Goal: Information Seeking & Learning: Learn about a topic

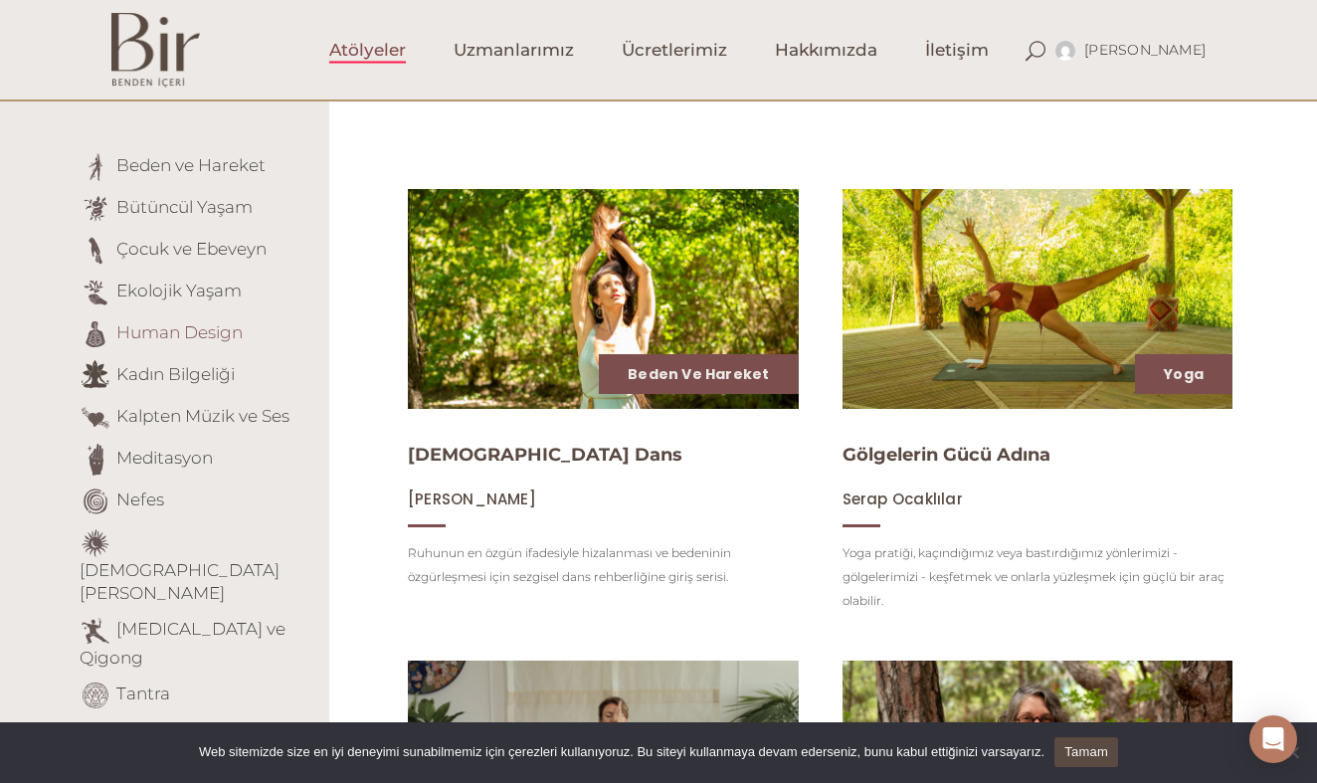
scroll to position [183, 0]
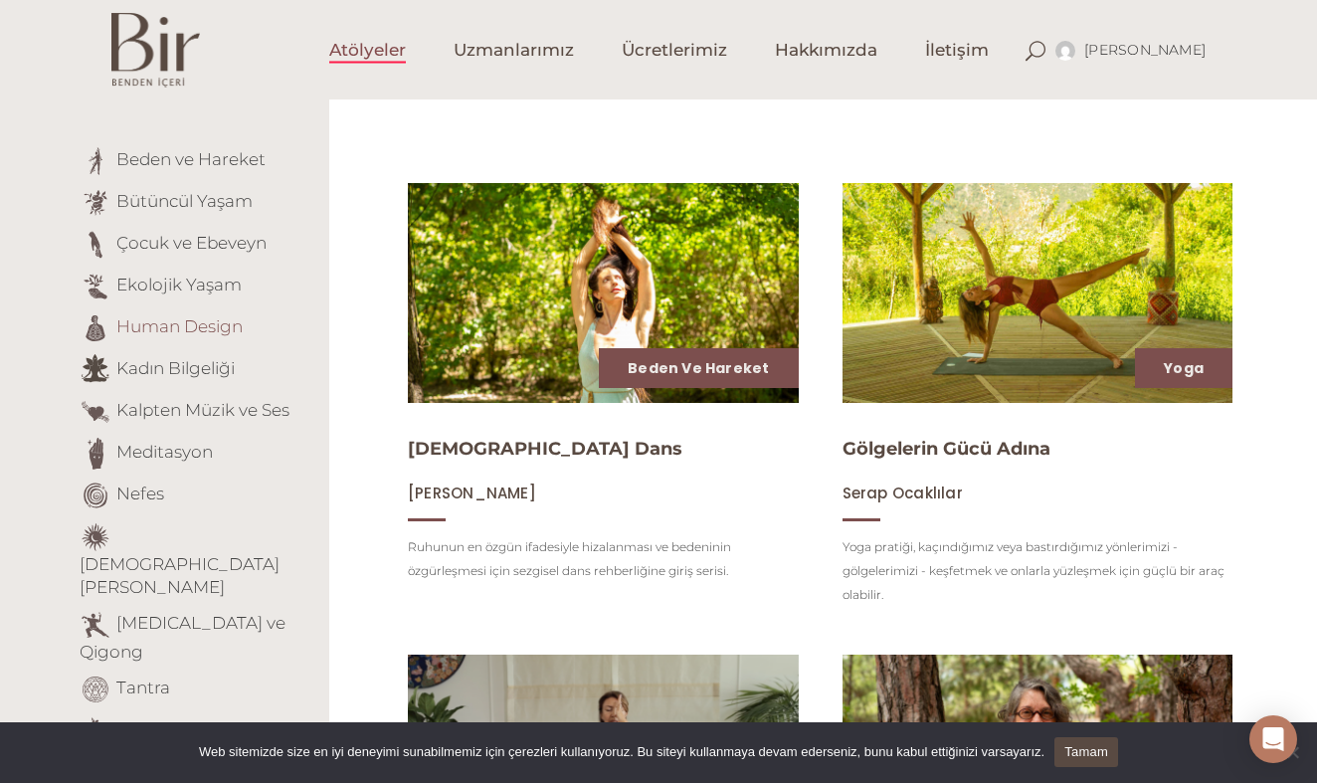
click at [193, 330] on link "Human Design" at bounding box center [179, 326] width 126 height 20
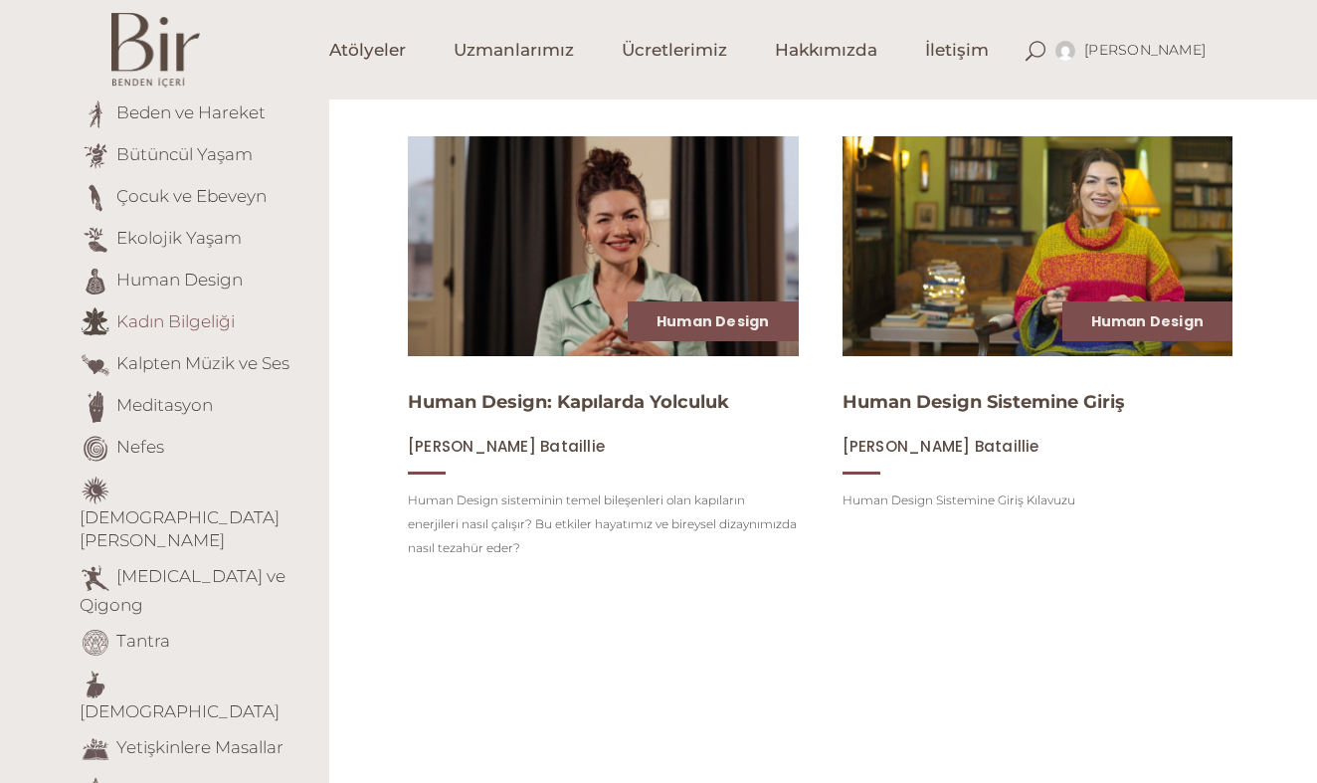
scroll to position [230, 0]
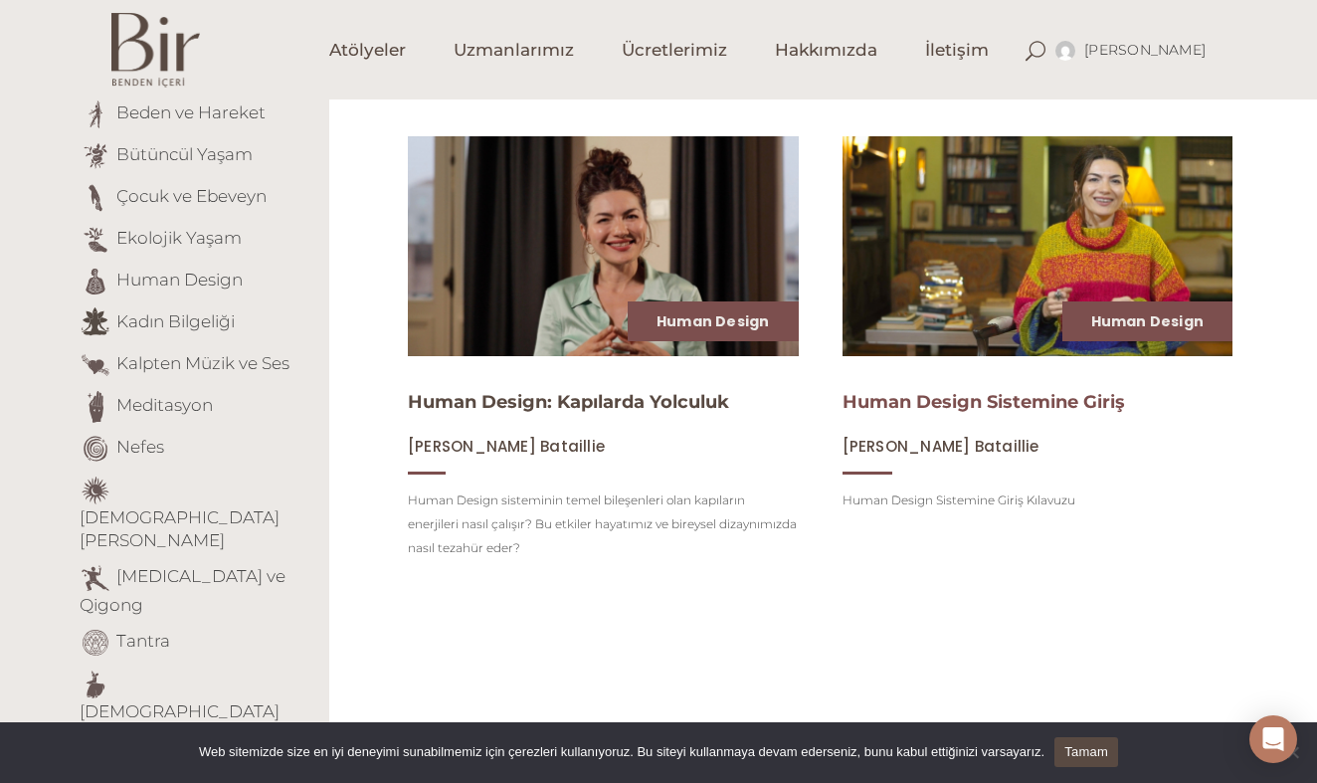
click at [957, 404] on link "Human Design Sistemine Giriş" at bounding box center [984, 402] width 283 height 22
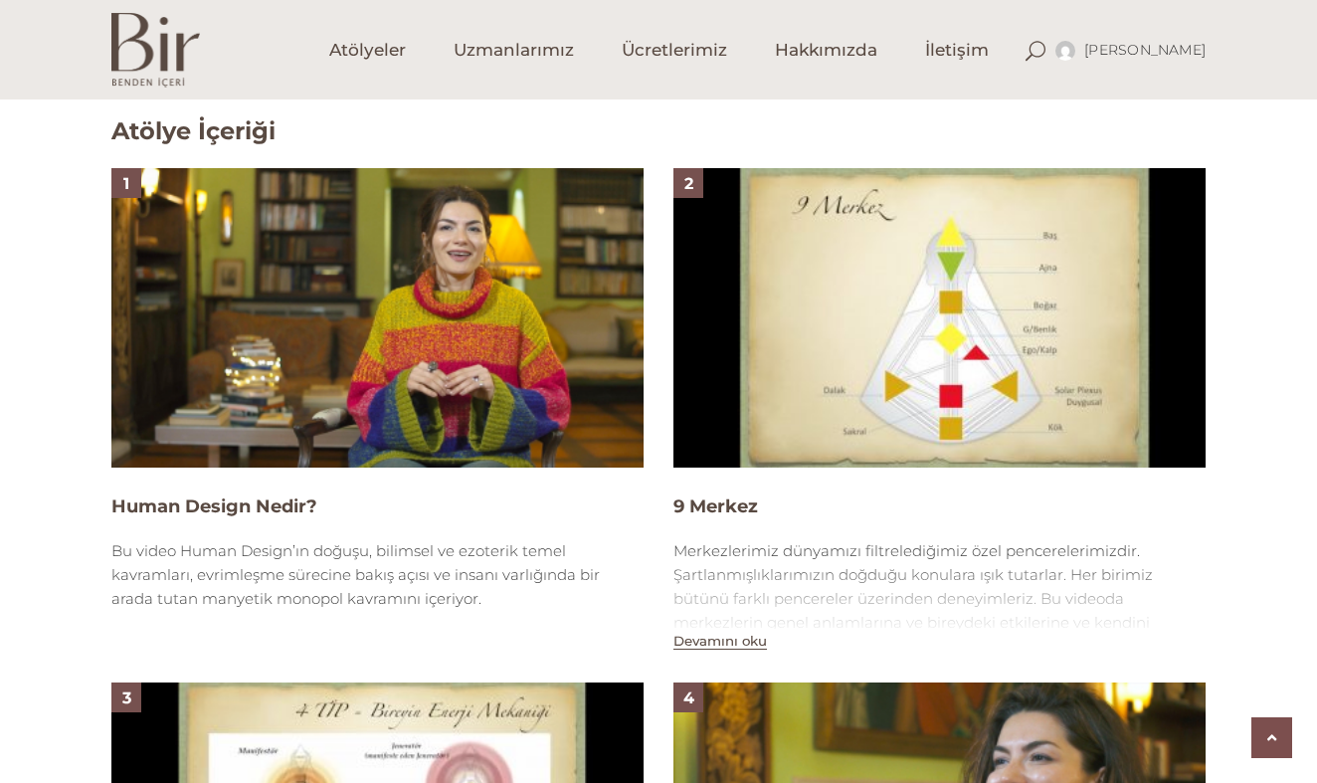
scroll to position [1205, 0]
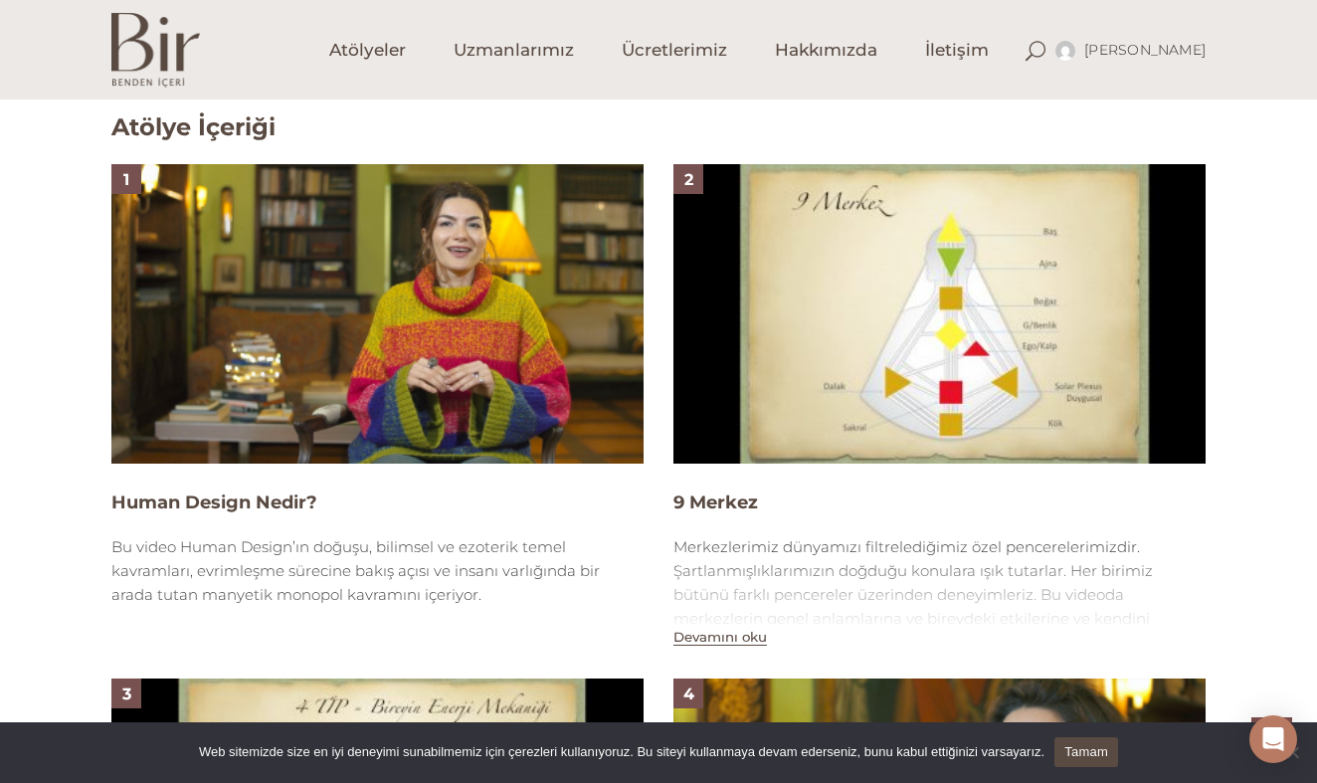
click at [354, 333] on img at bounding box center [377, 313] width 532 height 299
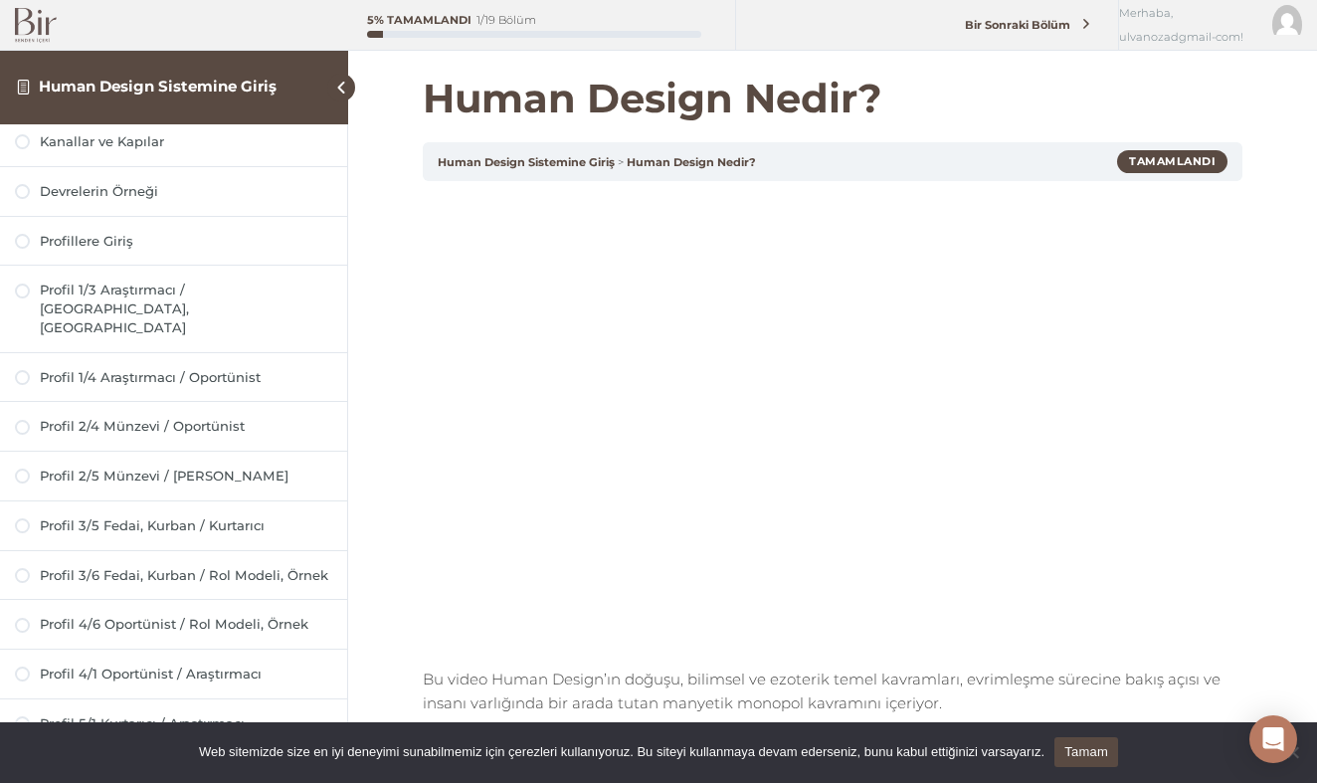
click at [36, 22] on img at bounding box center [36, 25] width 42 height 35
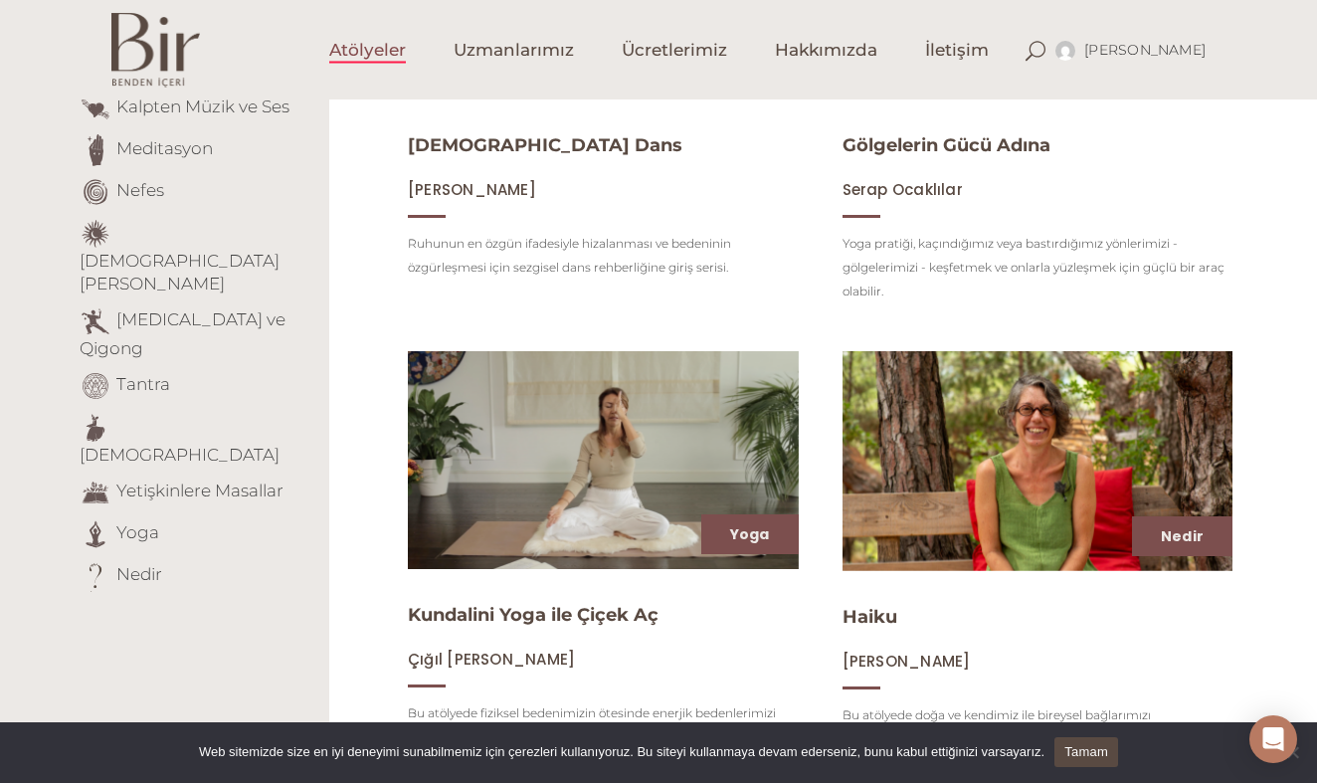
scroll to position [491, 0]
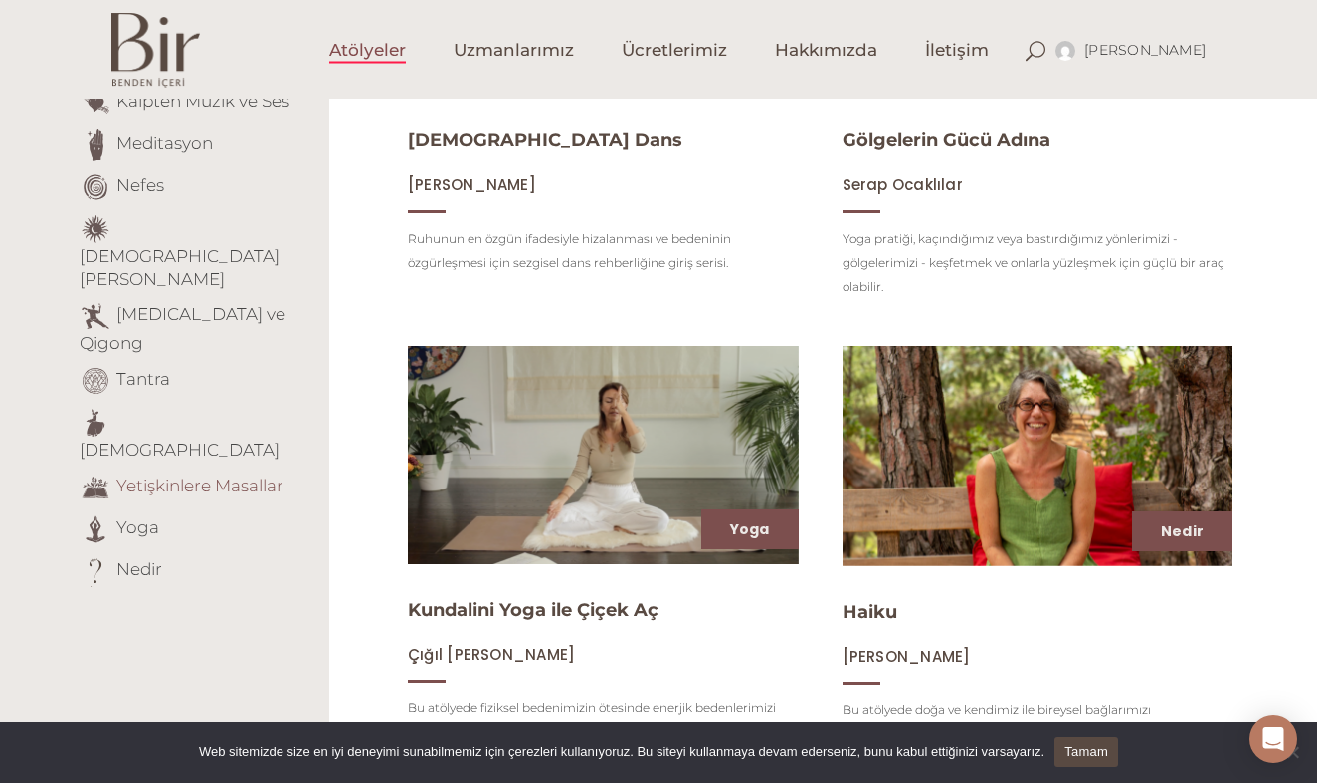
click at [184, 476] on link "Yetişkinlere Masallar" at bounding box center [199, 486] width 167 height 20
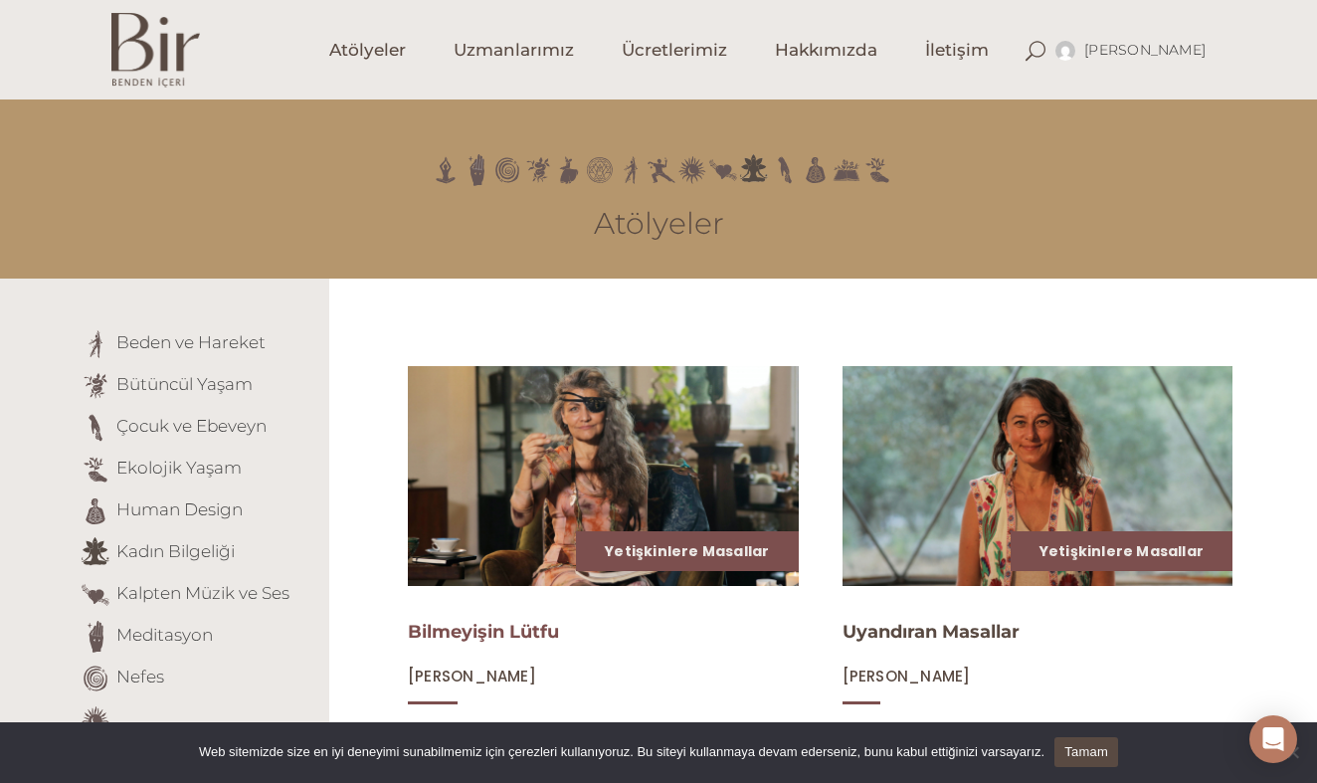
click at [480, 642] on link "Bilmeyişin Lütfu" at bounding box center [483, 632] width 151 height 22
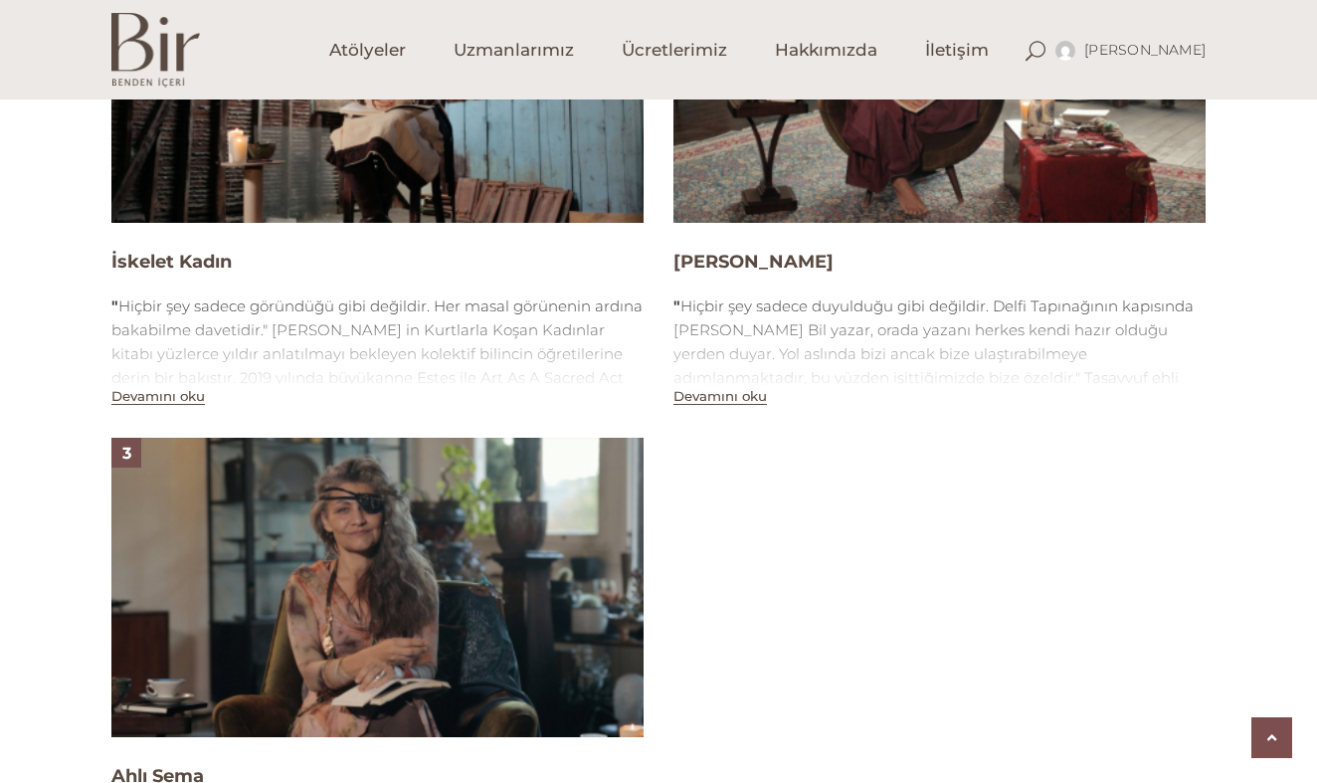
scroll to position [1168, 0]
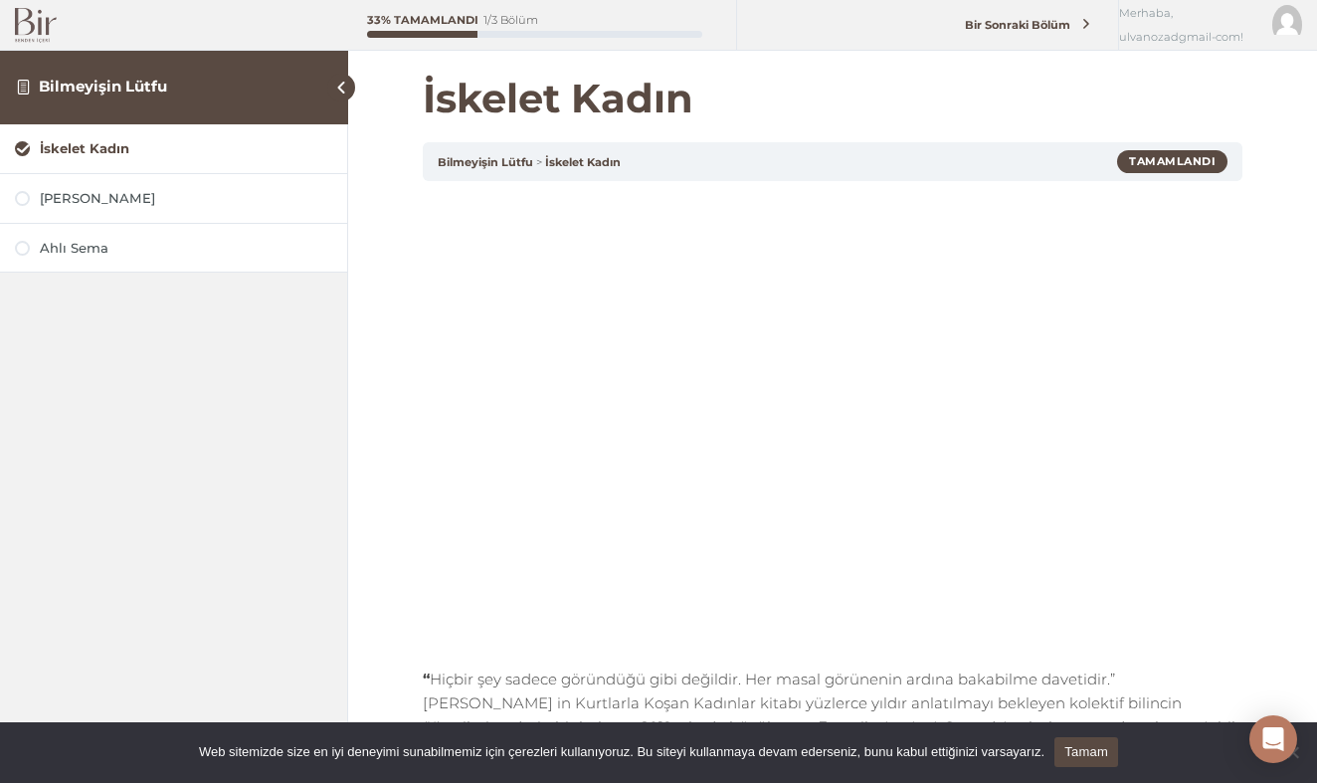
click at [30, 25] on img at bounding box center [36, 25] width 42 height 35
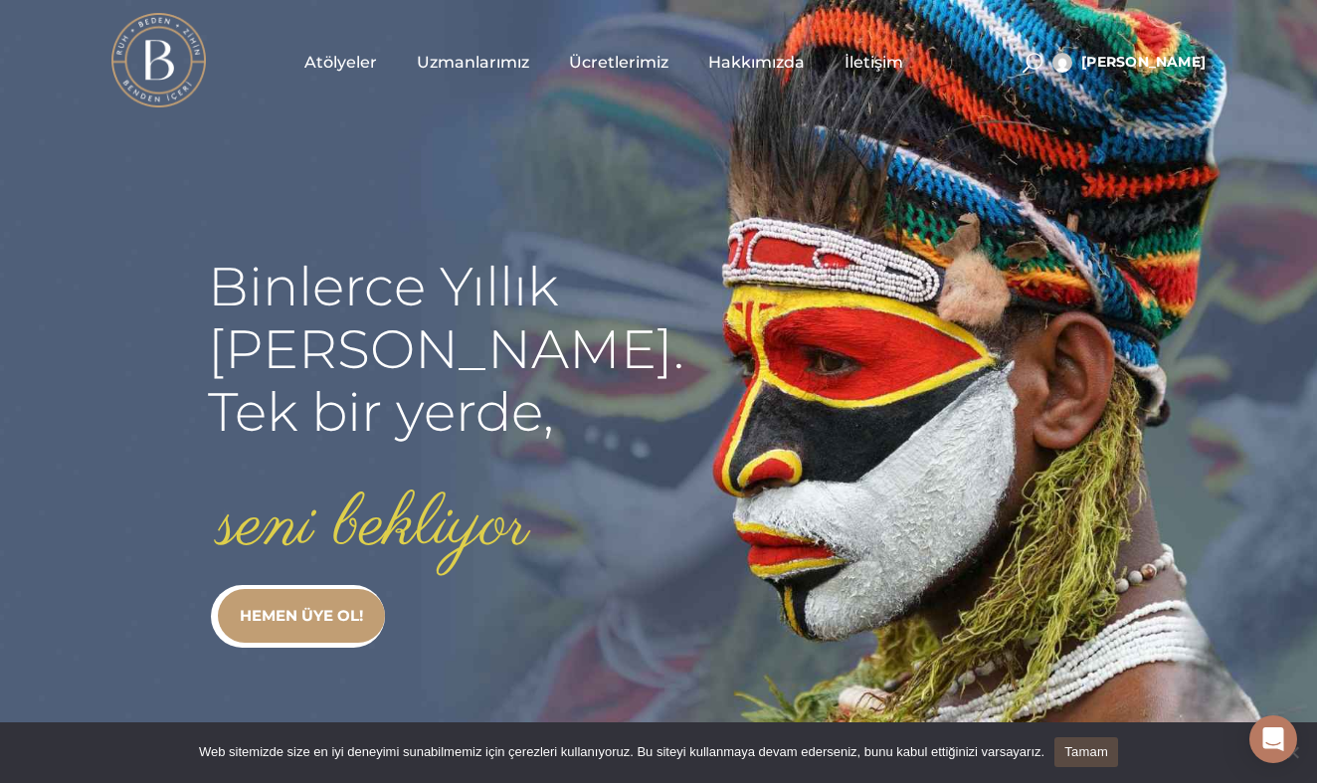
click at [345, 71] on span "Atölyeler" at bounding box center [340, 62] width 73 height 23
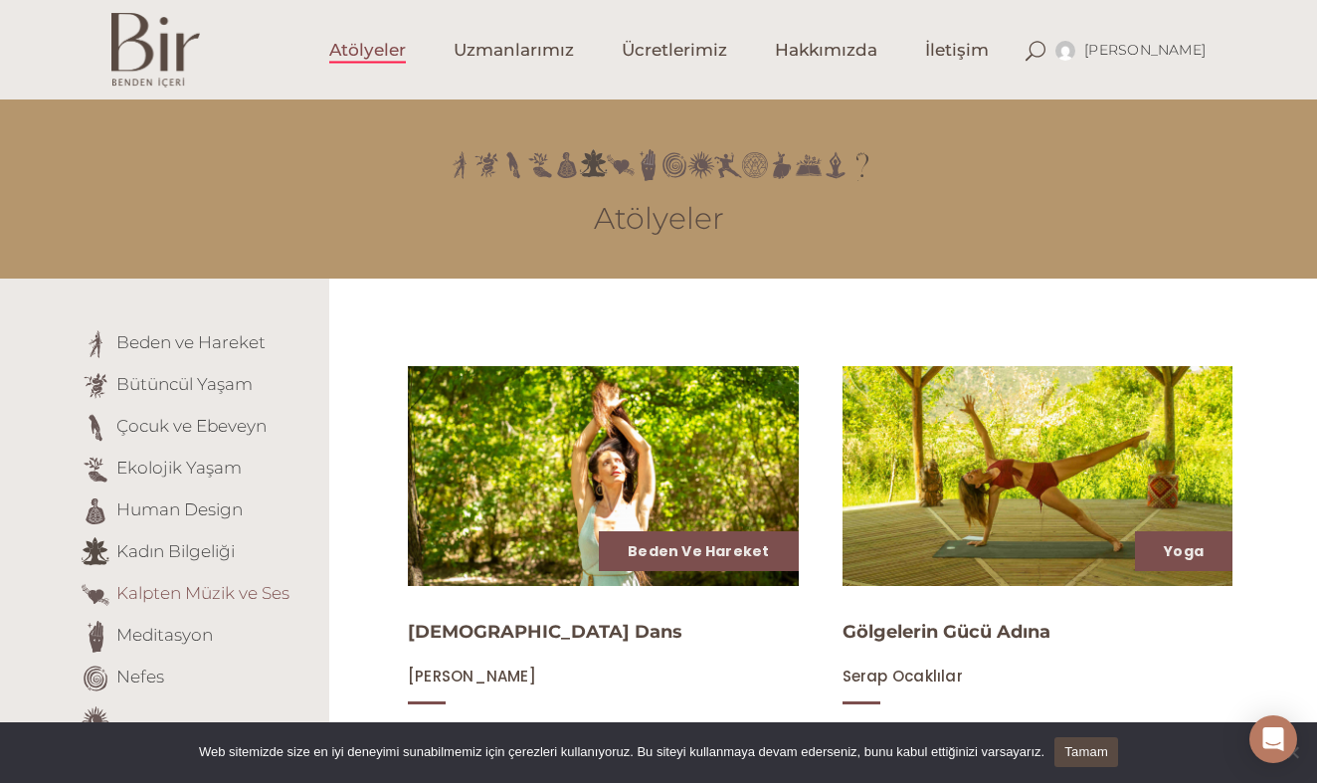
click at [218, 596] on link "Kalpten Müzik ve Ses" at bounding box center [202, 593] width 173 height 20
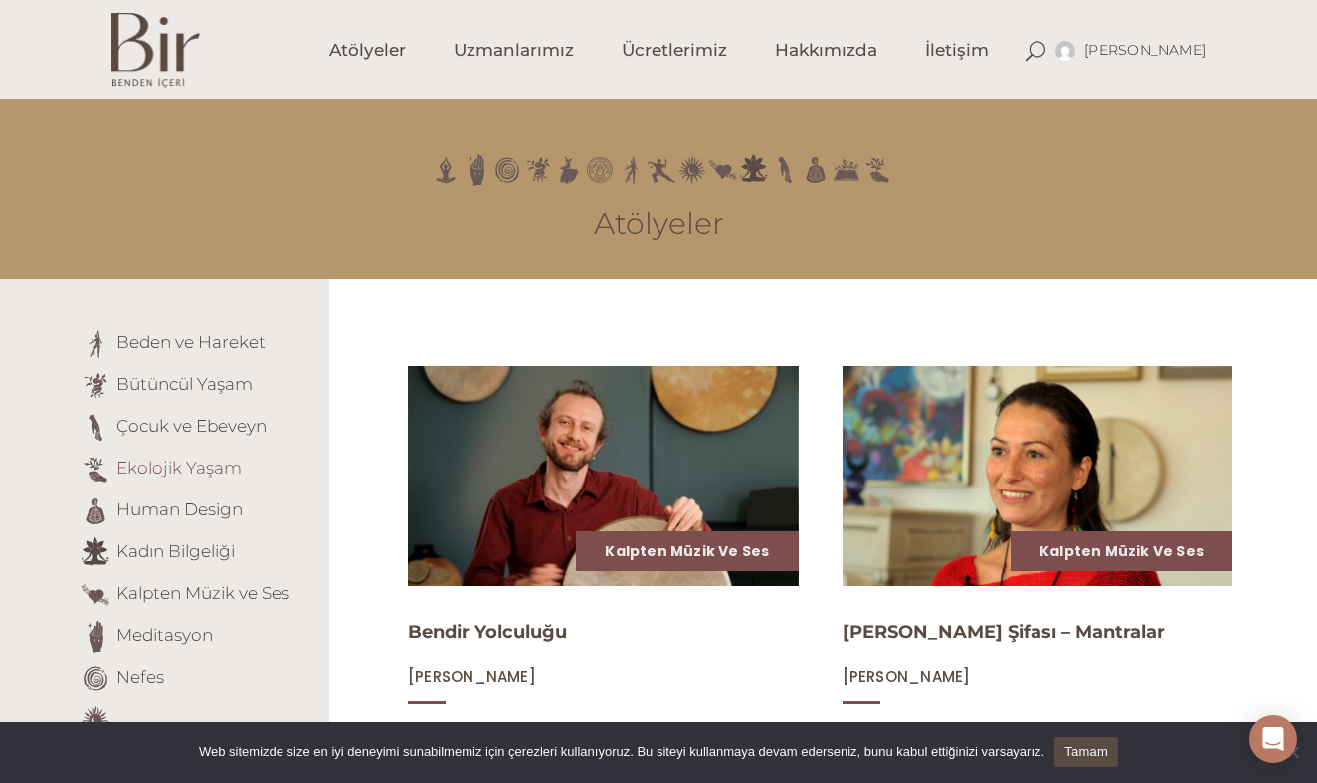
click at [188, 470] on link "Ekolojik Yaşam" at bounding box center [178, 468] width 125 height 20
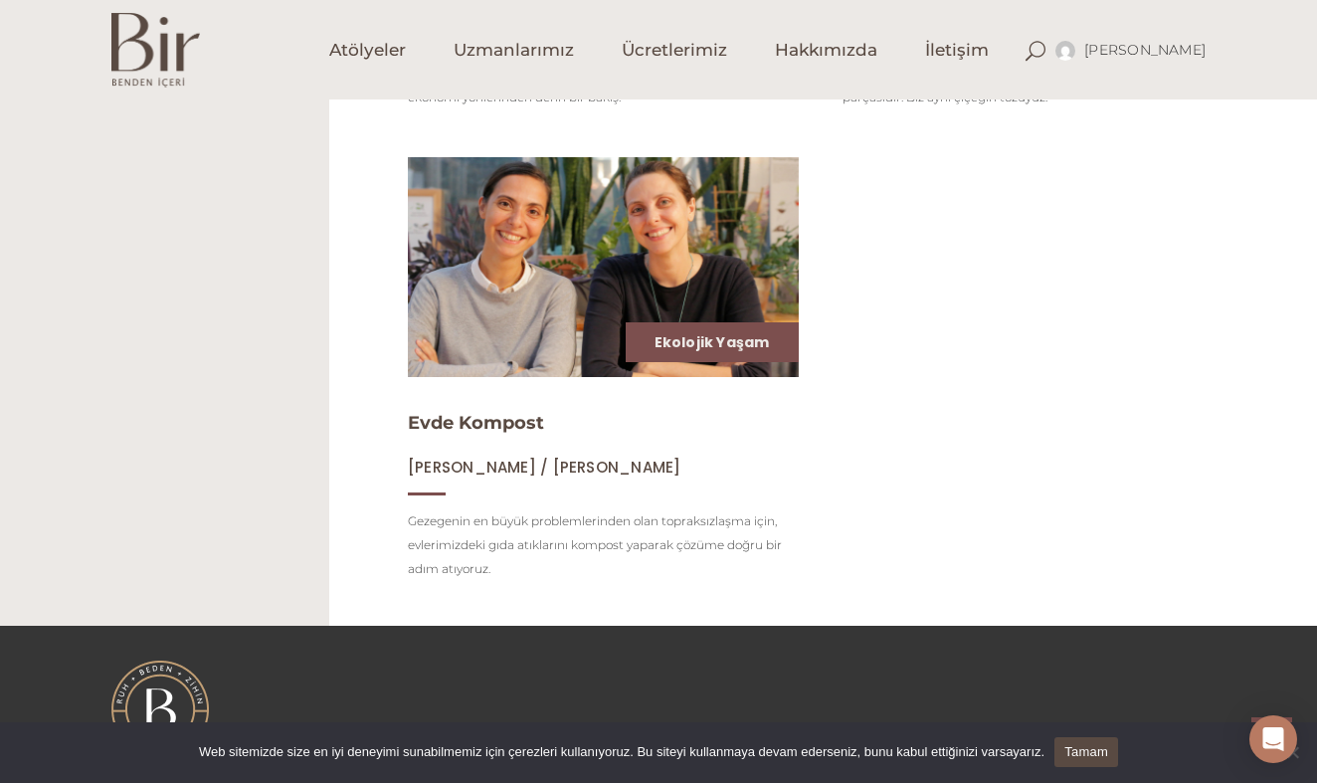
scroll to position [1603, 0]
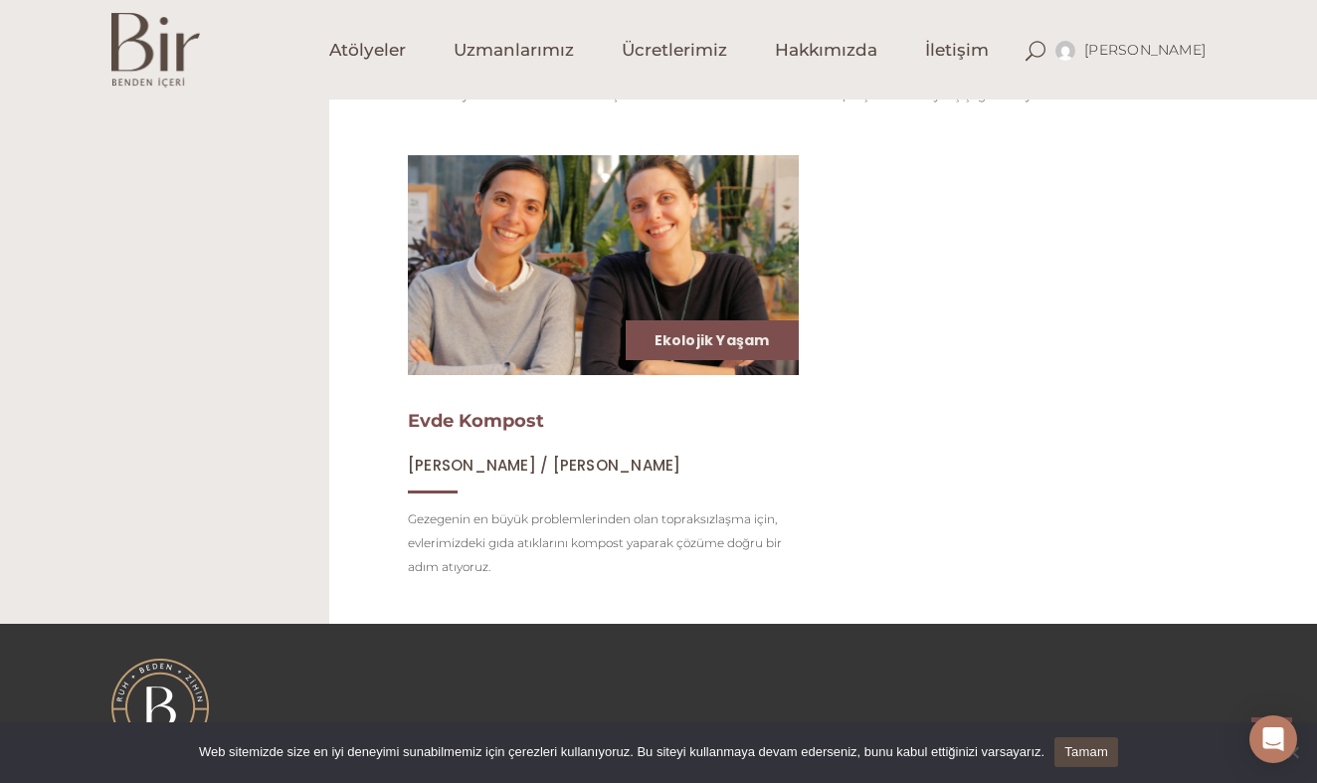
click at [472, 427] on link "Evde Kompost" at bounding box center [476, 421] width 136 height 22
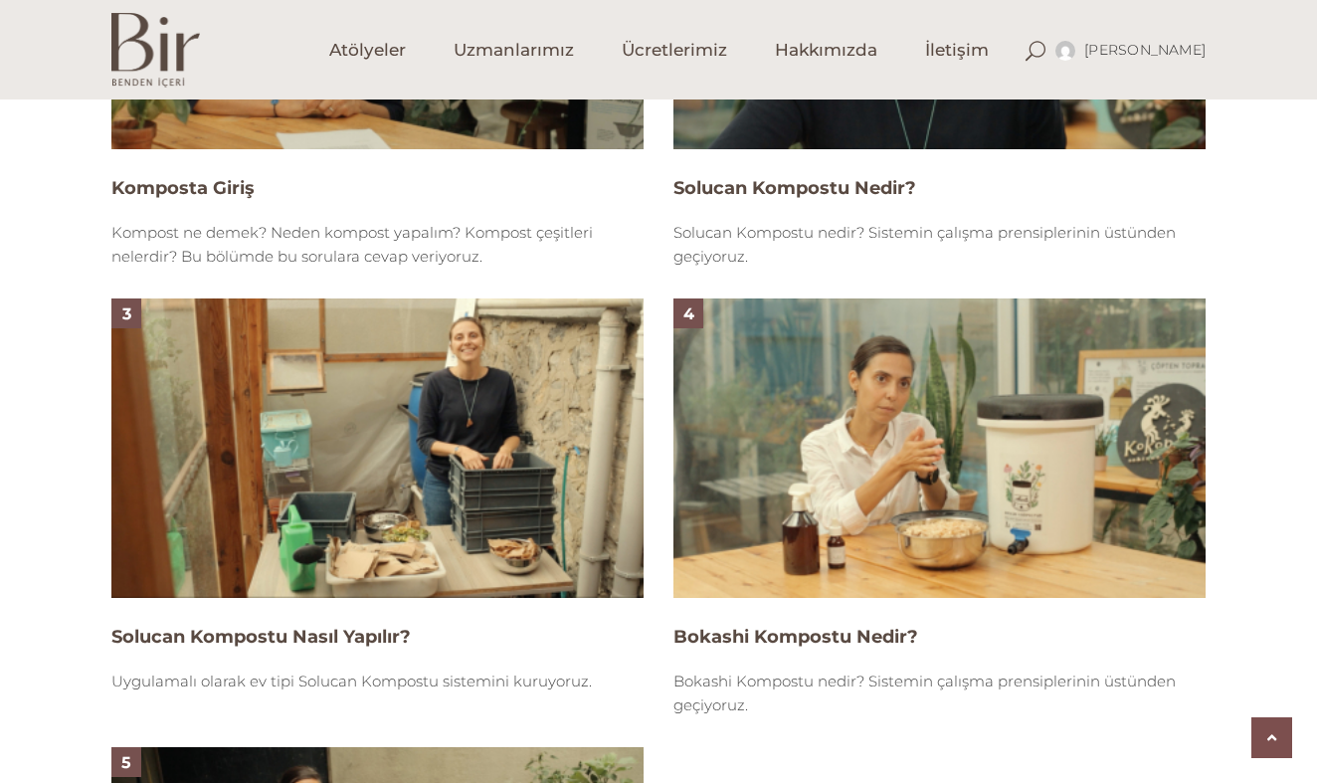
scroll to position [1641, 0]
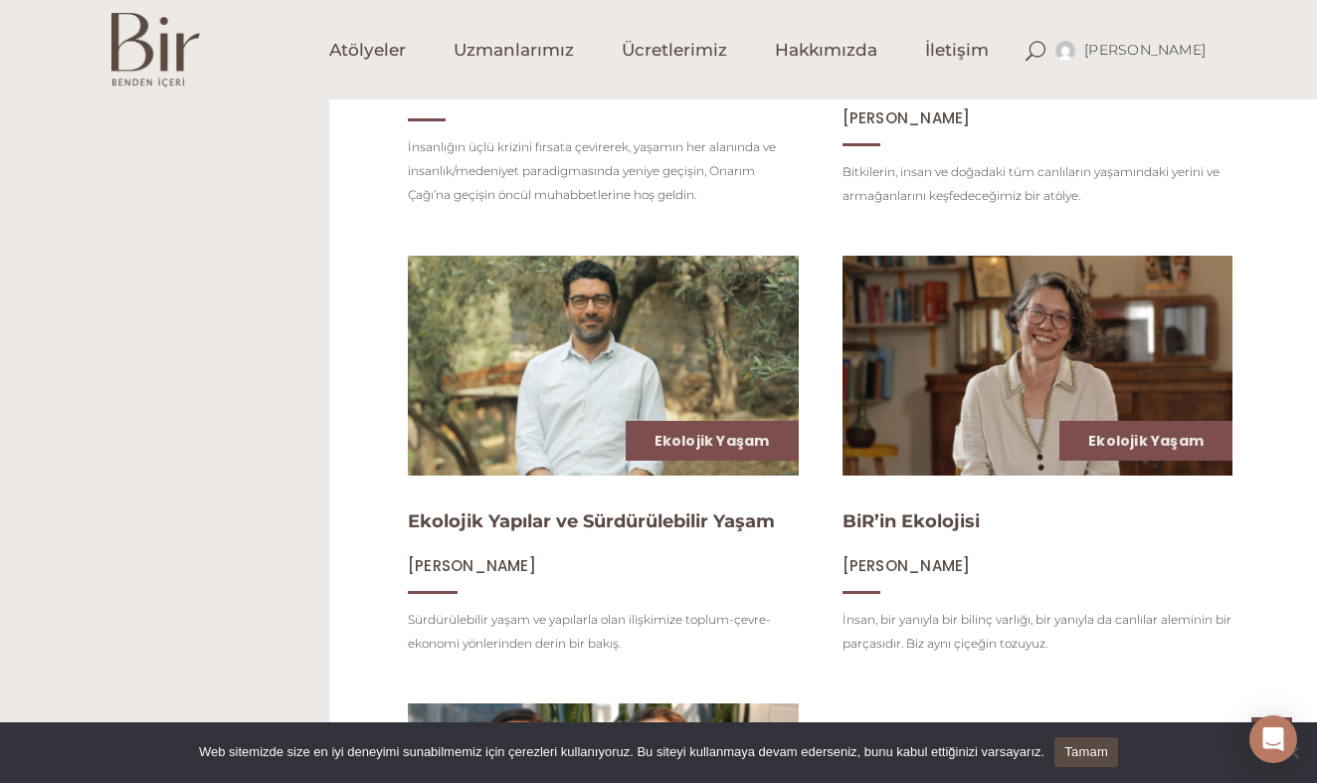
scroll to position [1064, 0]
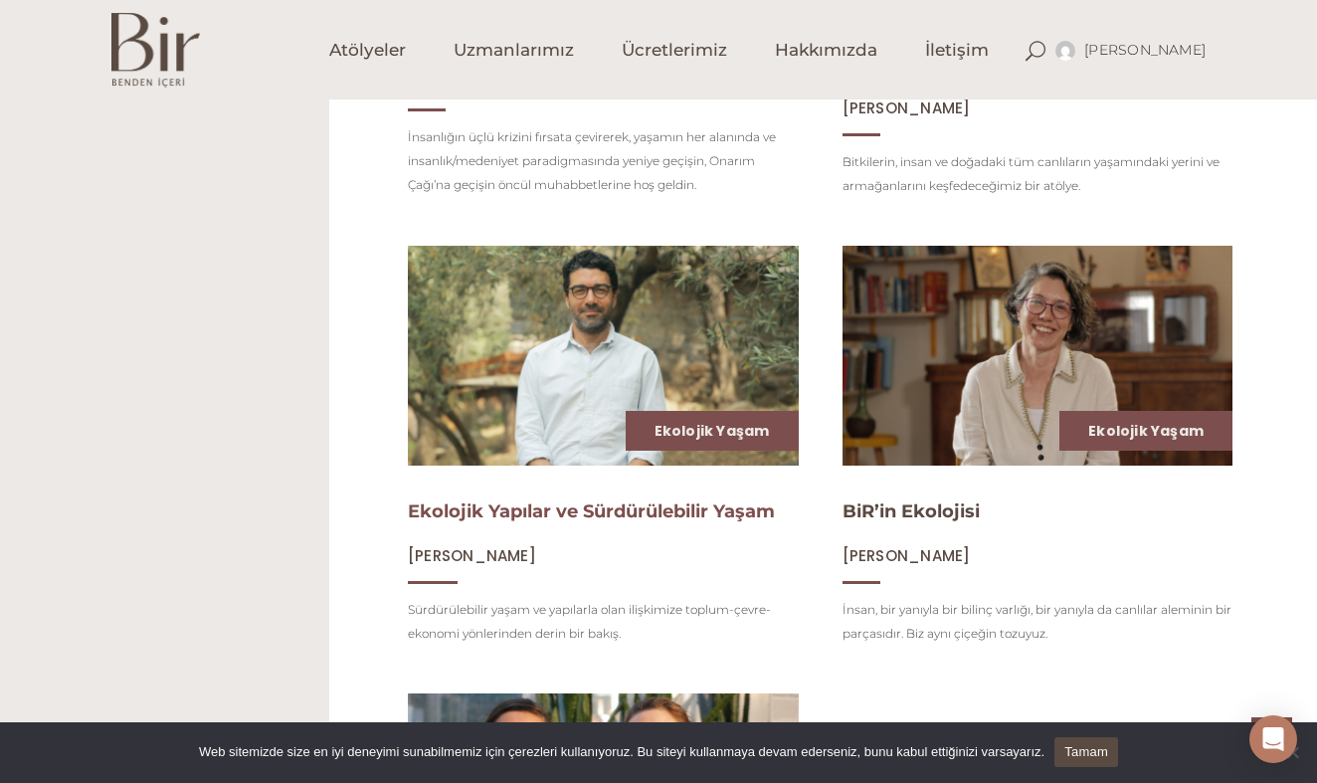
click at [591, 505] on link "Ekolojik Yapılar ve Sürdürülebilir Yaşam" at bounding box center [591, 511] width 367 height 22
click at [600, 523] on h4 "Ekolojik Yapılar ve Sürdürülebilir Yaşam" at bounding box center [603, 511] width 391 height 25
click at [605, 520] on link "Ekolojik Yapılar ve Sürdürülebilir Yaşam" at bounding box center [591, 511] width 367 height 22
click at [607, 506] on link "Ekolojik Yapılar ve Sürdürülebilir Yaşam" at bounding box center [591, 511] width 367 height 22
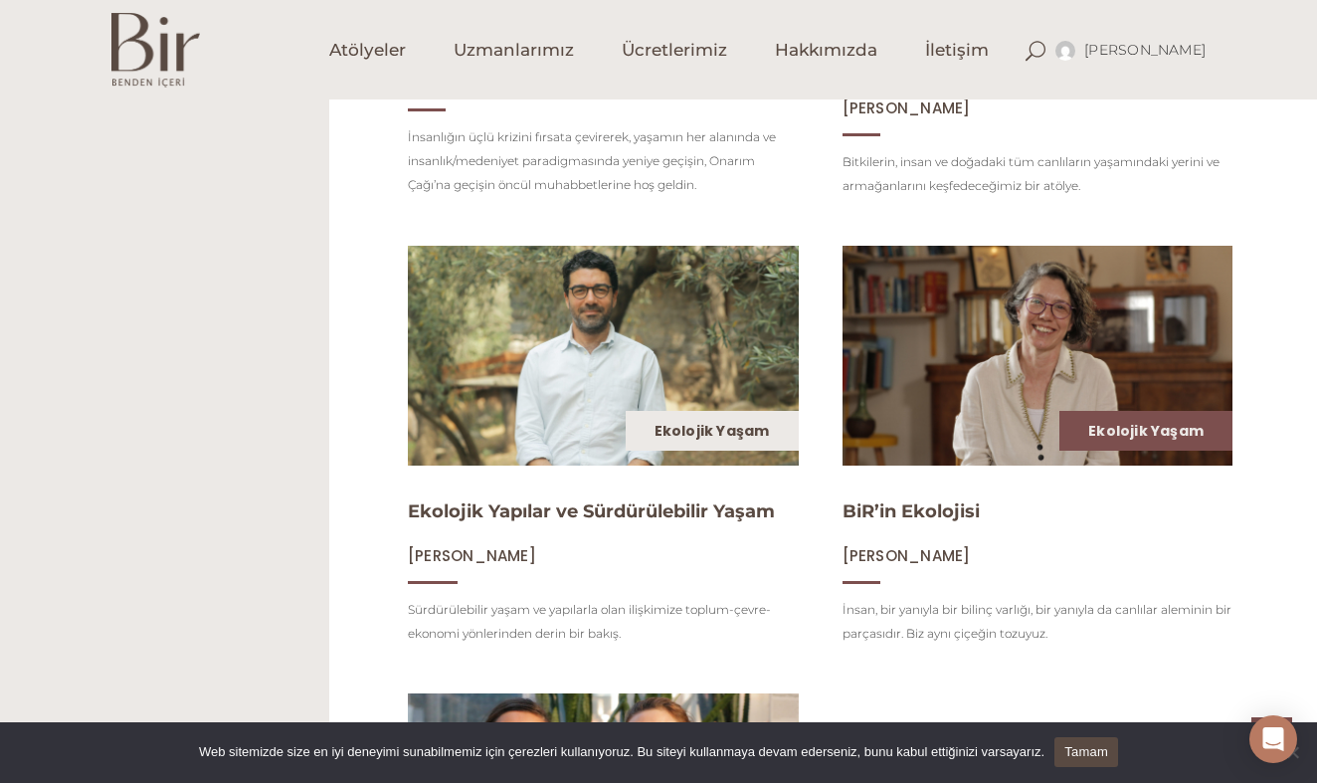
click at [664, 447] on div "Ekolojik Yaşam" at bounding box center [712, 431] width 173 height 40
click at [518, 395] on img at bounding box center [603, 356] width 402 height 226
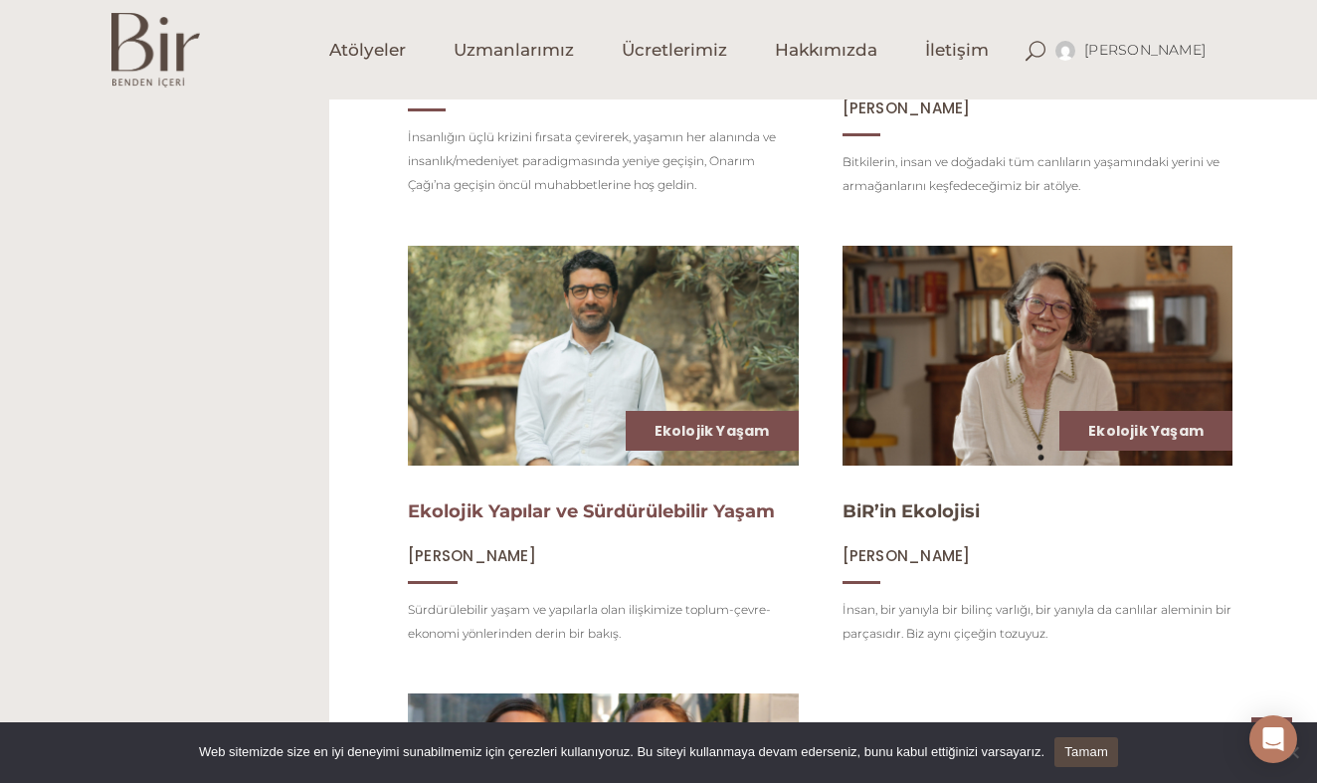
click at [489, 508] on link "Ekolojik Yapılar ve Sürdürülebilir Yaşam" at bounding box center [591, 511] width 367 height 22
